Goal: Information Seeking & Learning: Learn about a topic

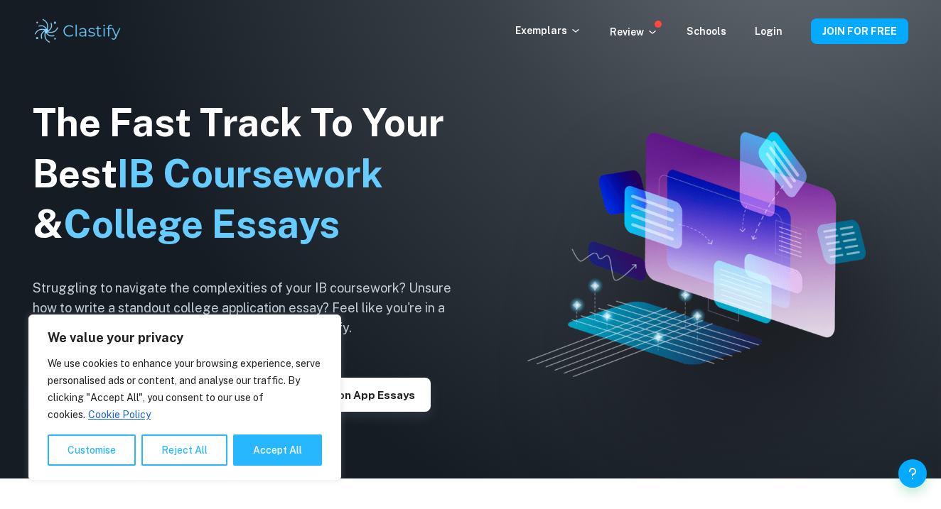
scroll to position [34, 0]
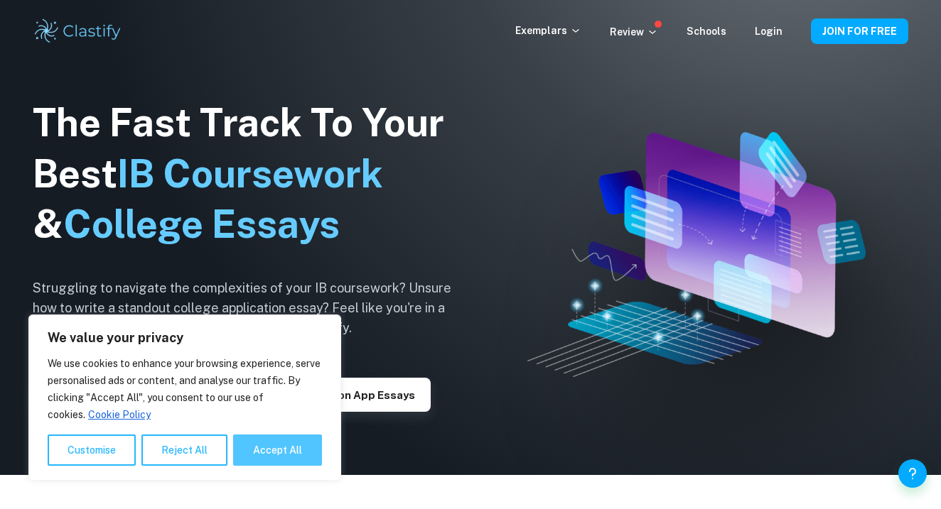
click at [262, 460] on button "Accept All" at bounding box center [277, 450] width 89 height 31
checkbox input "true"
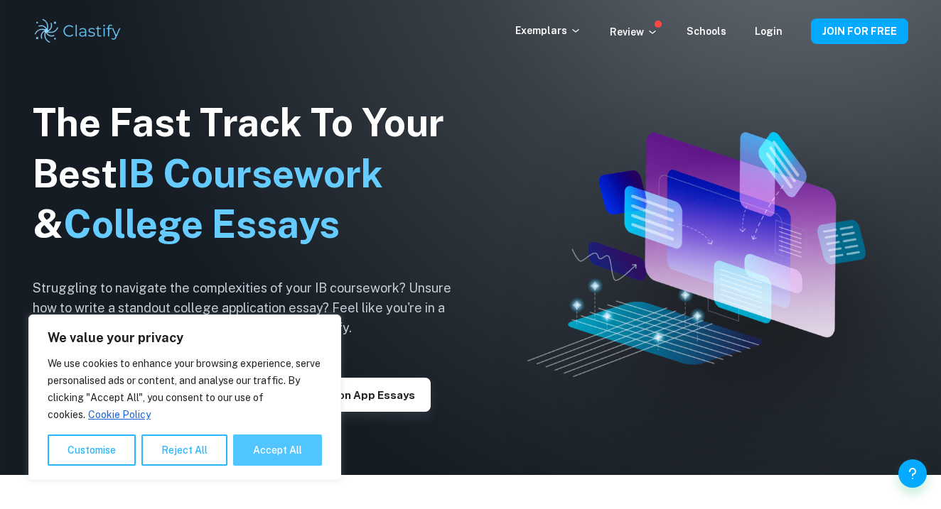
checkbox input "true"
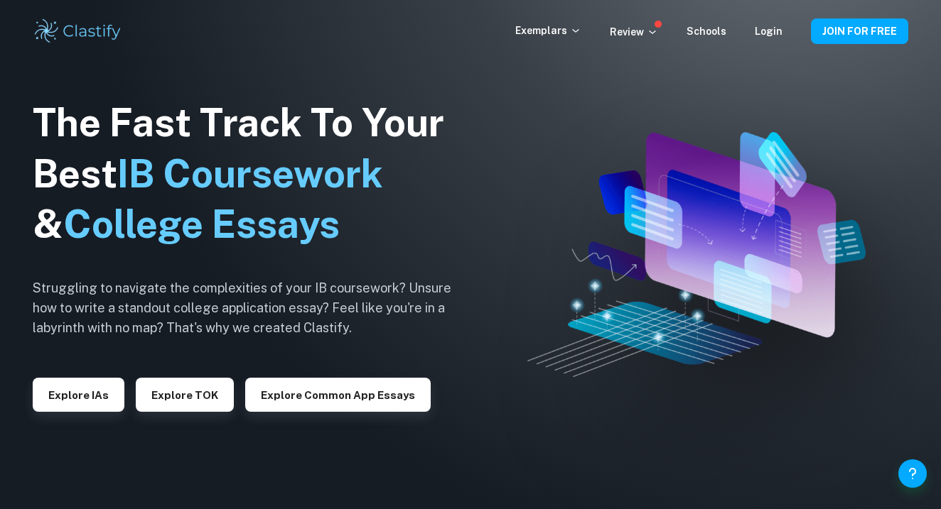
scroll to position [0, 0]
click at [78, 391] on button "Explore IAs" at bounding box center [79, 395] width 92 height 34
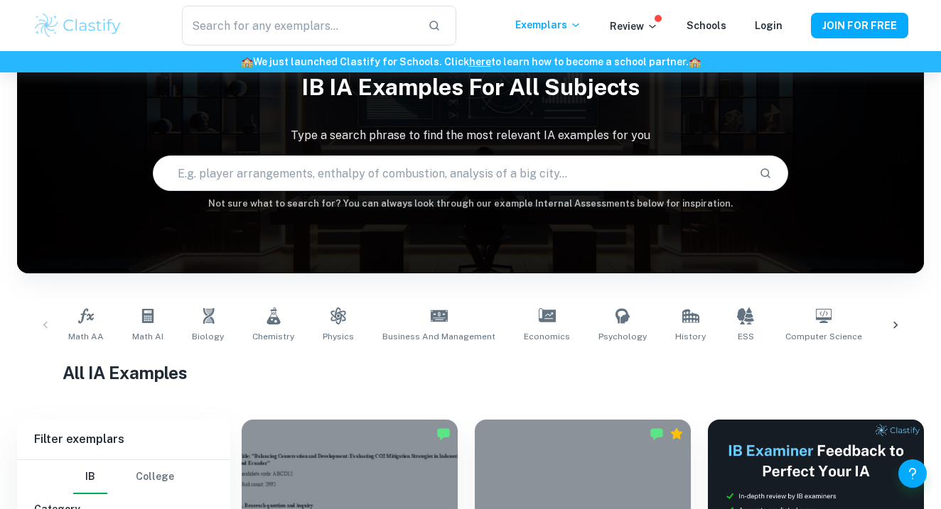
scroll to position [70, 0]
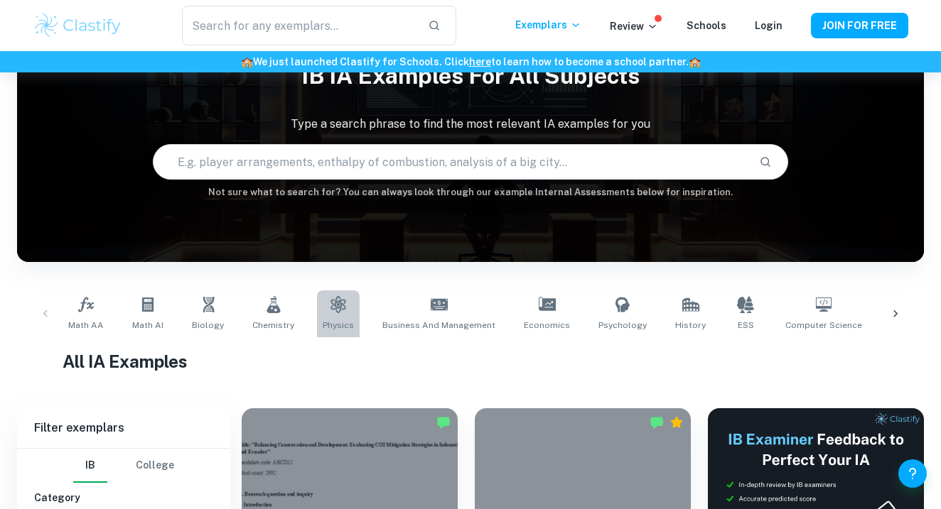
click at [331, 324] on span "Physics" at bounding box center [338, 325] width 31 height 13
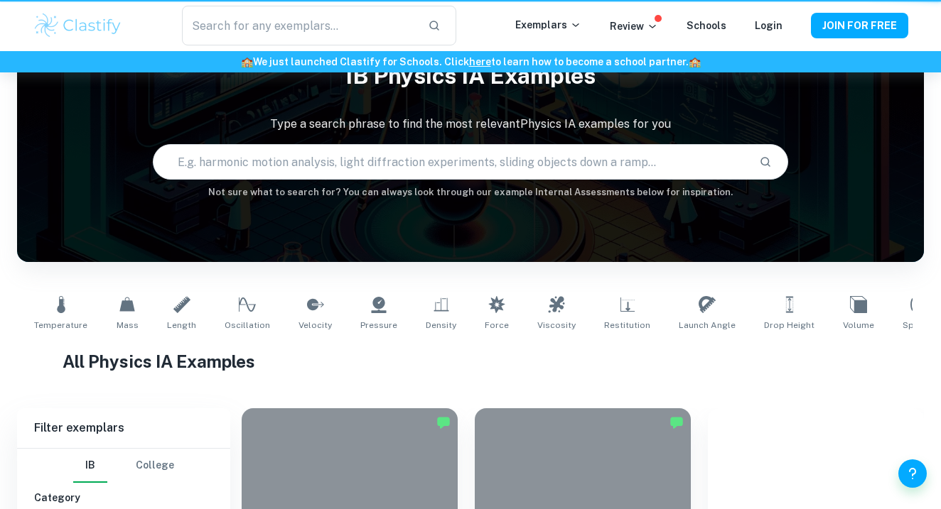
type input "Physics"
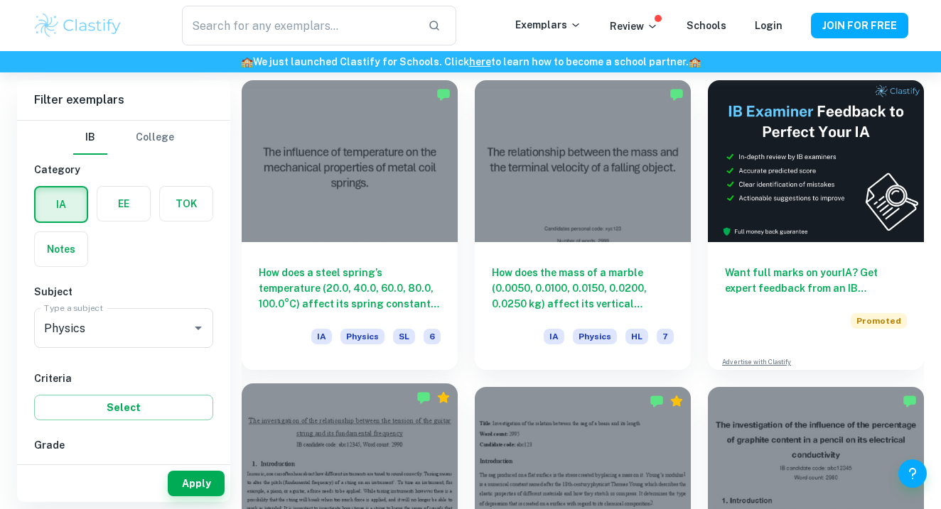
scroll to position [399, 0]
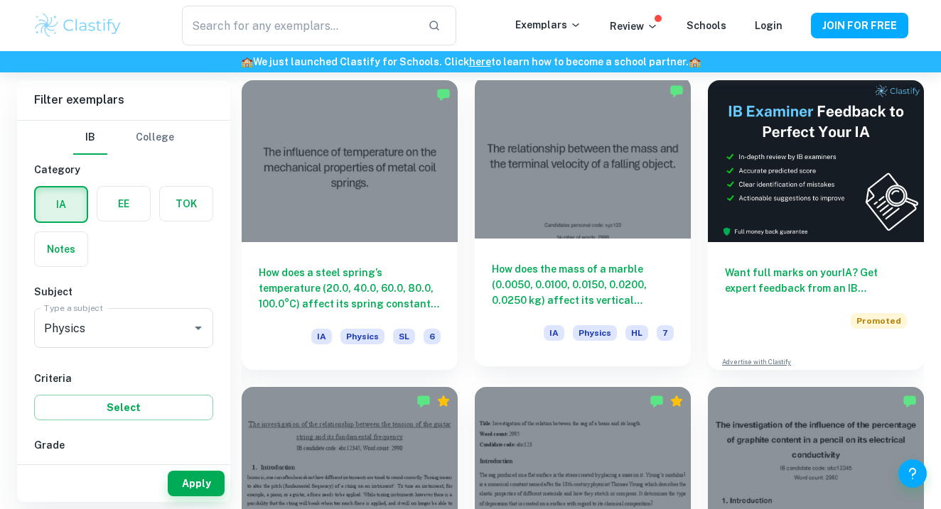
click at [621, 112] on div at bounding box center [583, 158] width 216 height 162
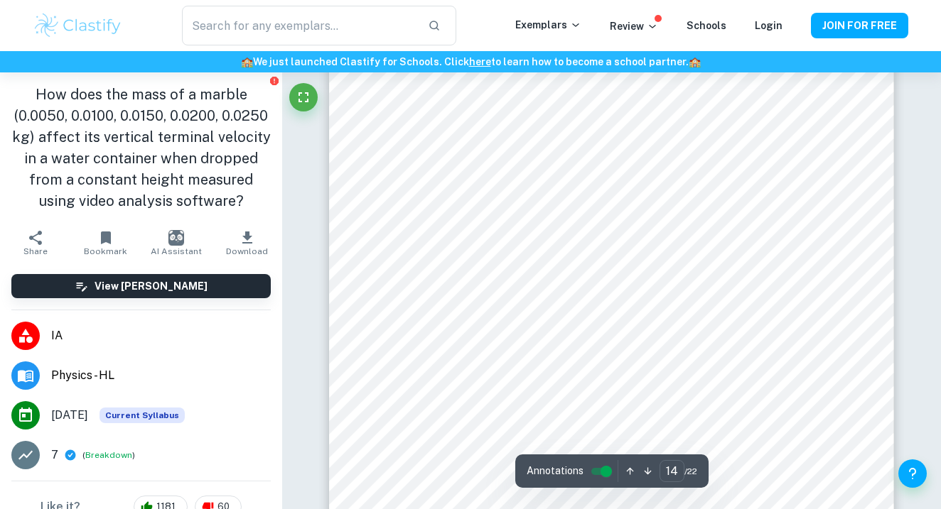
scroll to position [11107, 0]
type input "1"
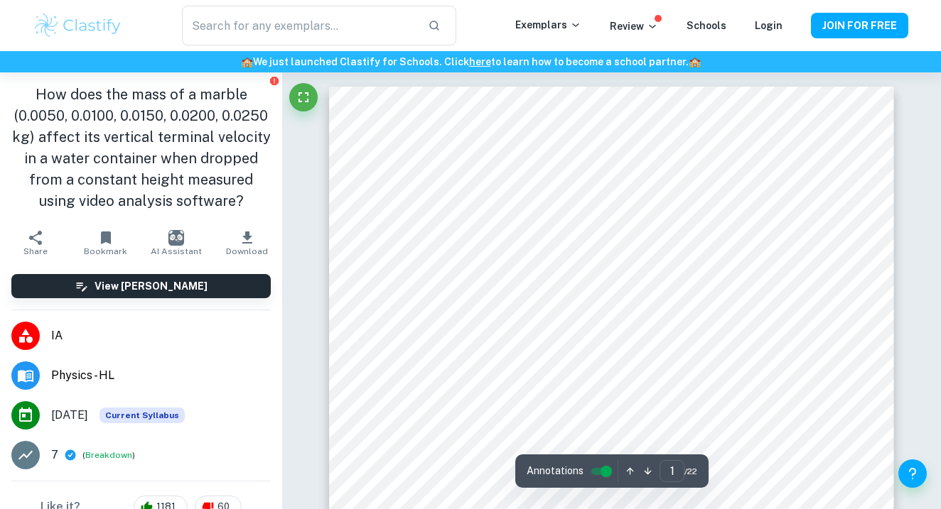
scroll to position [0, 0]
